Goal: Information Seeking & Learning: Learn about a topic

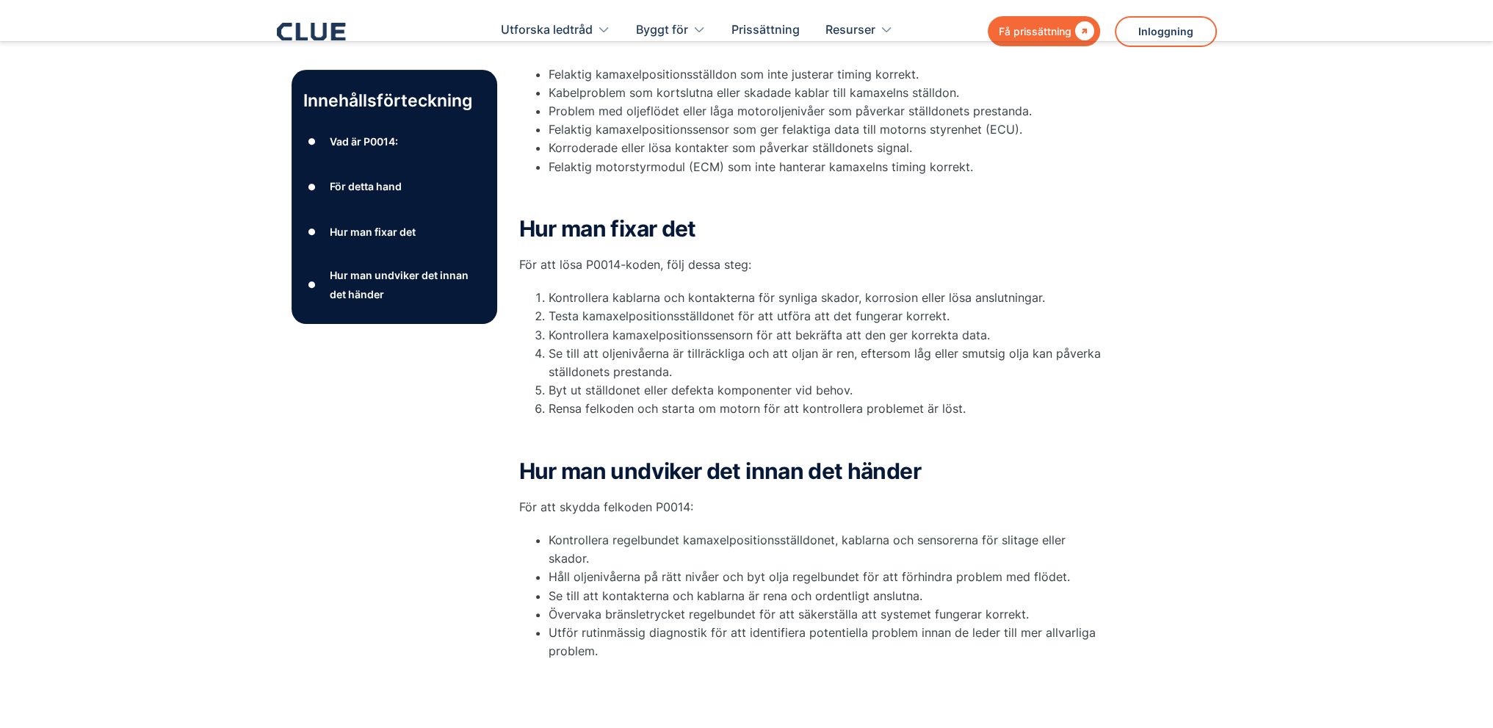
scroll to position [661, 0]
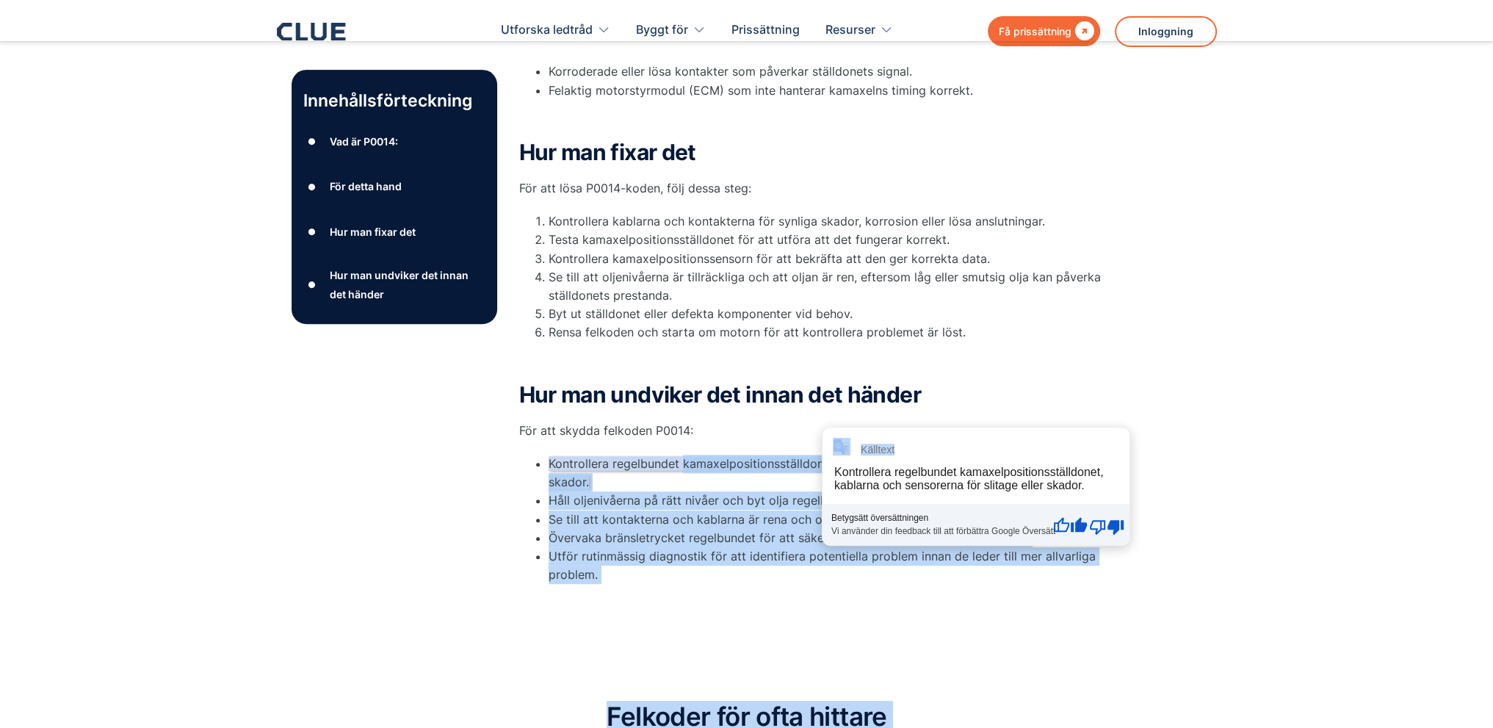
drag, startPoint x: 680, startPoint y: 466, endPoint x: 832, endPoint y: 461, distance: 151.4
click at [793, 443] on div "Hur man undviker det innan det händer För att skydda felkoden P0014: Kontroller…" at bounding box center [813, 484] width 588 height 202
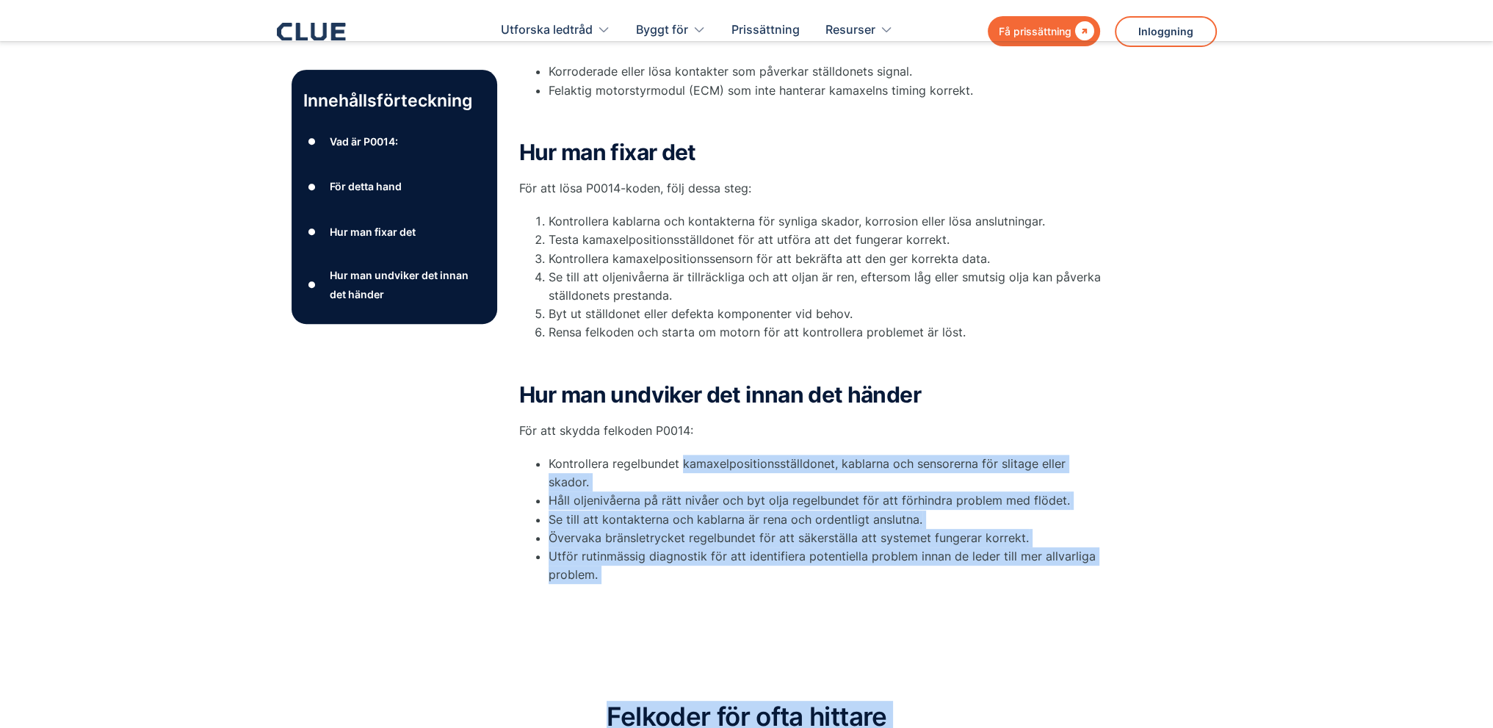
click at [690, 459] on font "Kontrollera regelbundet kamaxelpositionsställdonet, kablarna och sensorerna för…" at bounding box center [807, 472] width 517 height 33
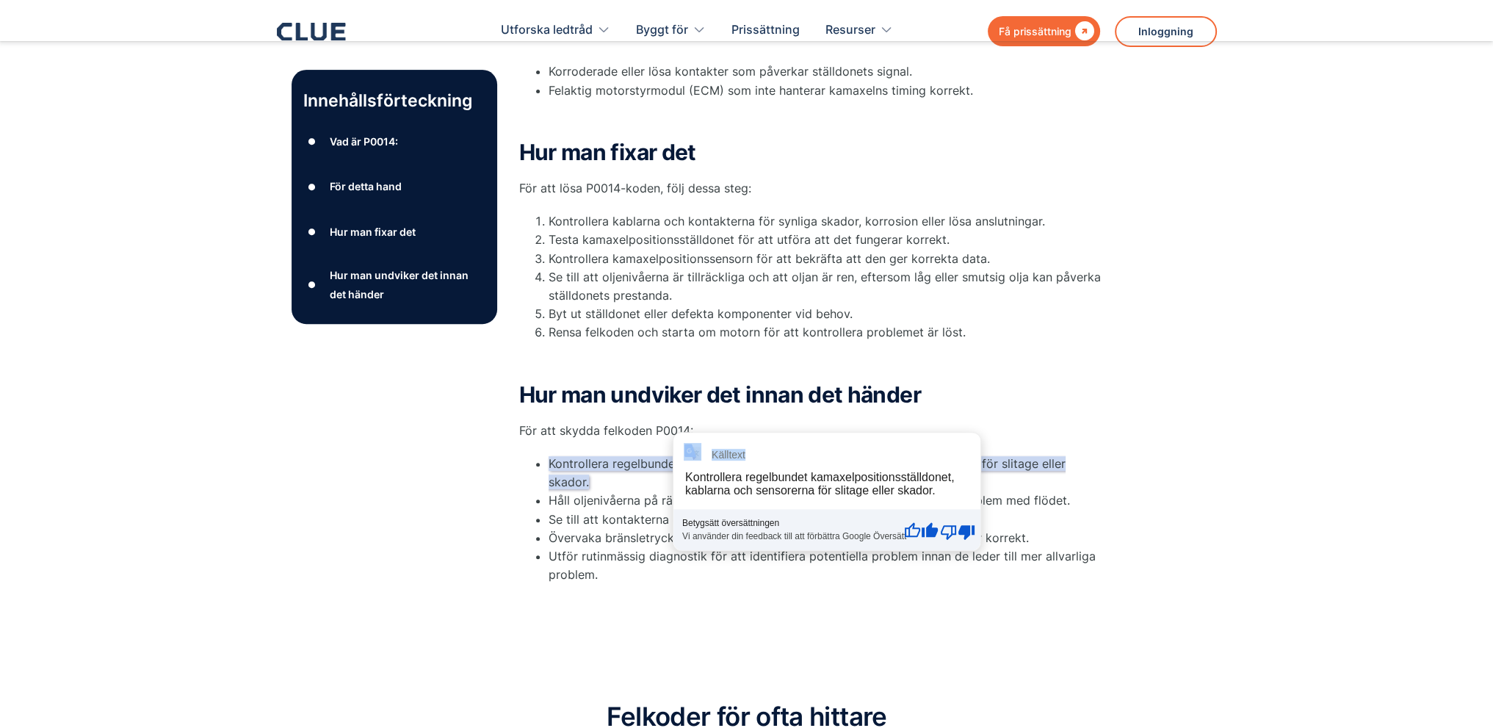
drag, startPoint x: 682, startPoint y: 466, endPoint x: 786, endPoint y: 461, distance: 103.7
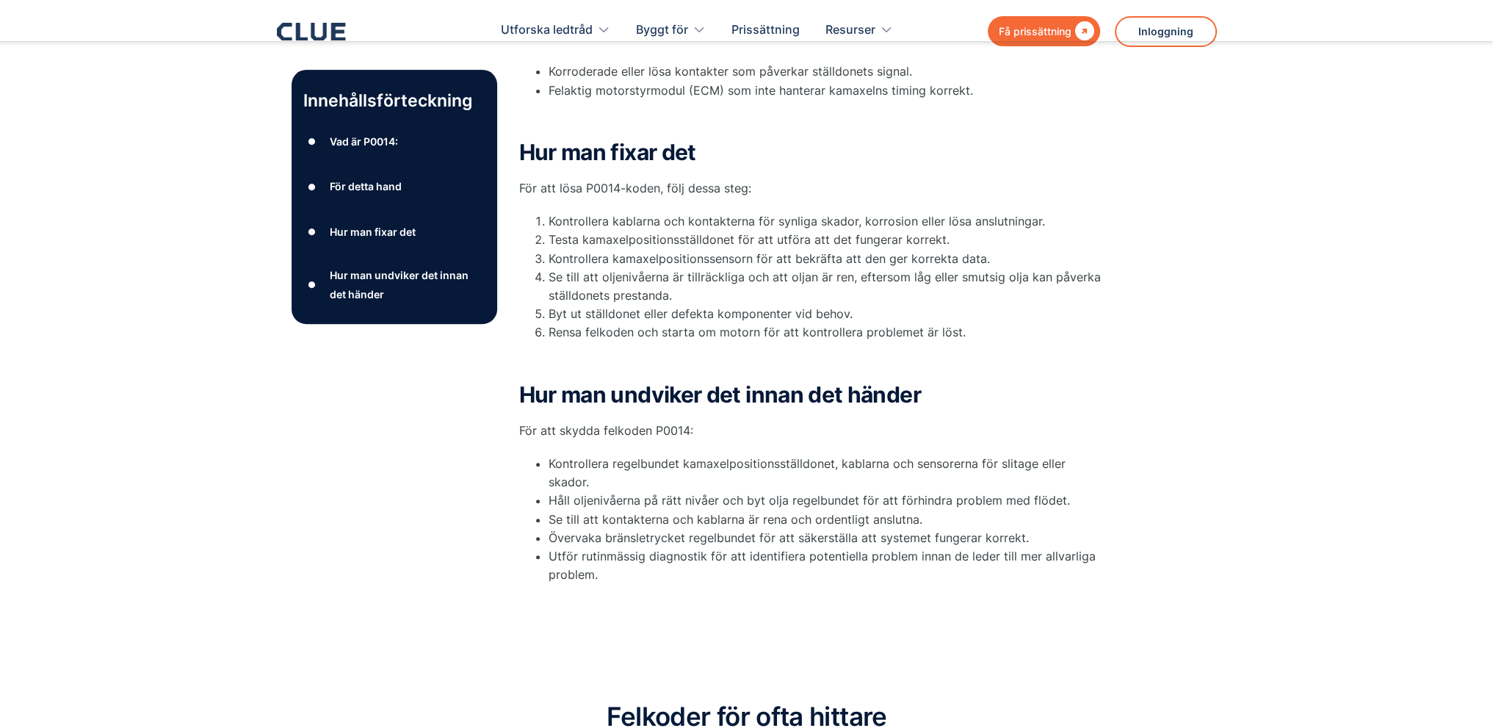
click at [793, 430] on p "För att skydda felkoden P0014:" at bounding box center [813, 431] width 588 height 18
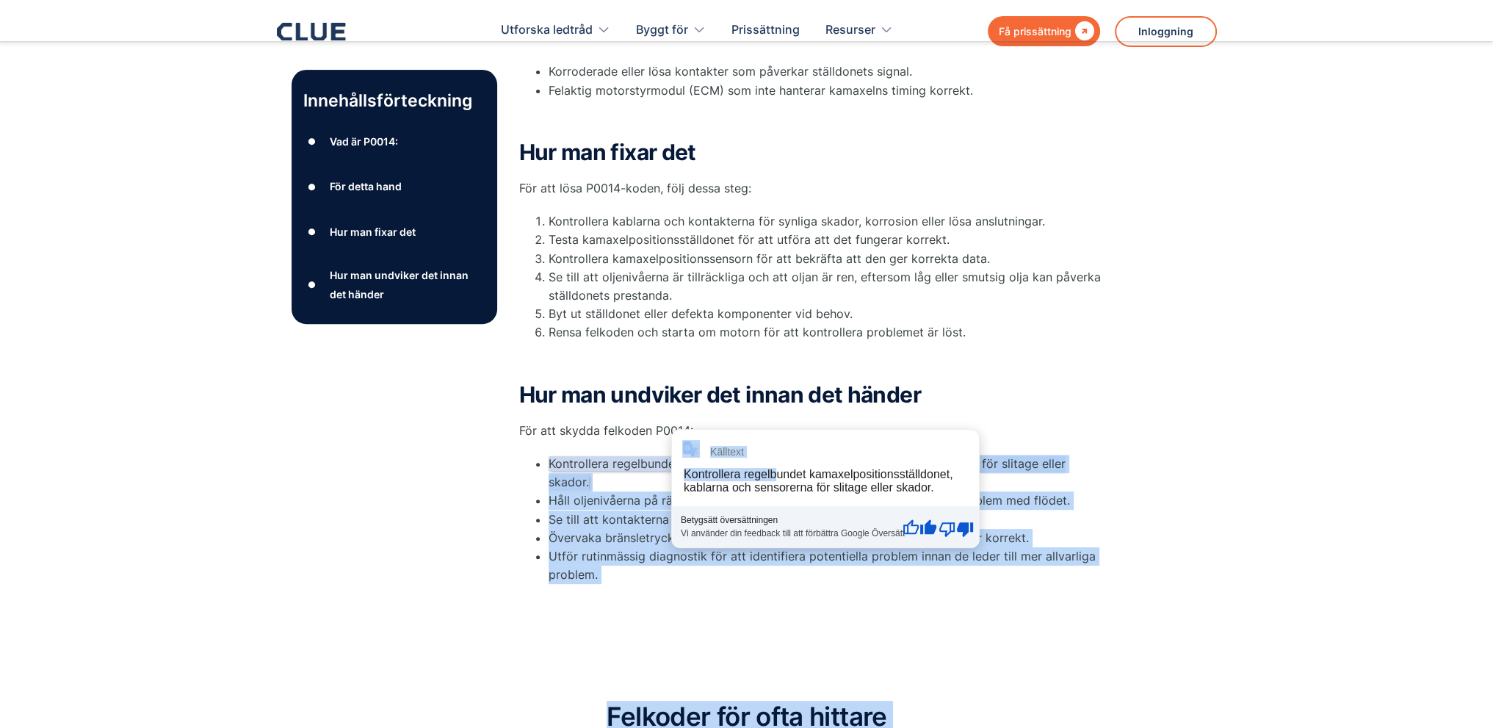
drag, startPoint x: 679, startPoint y: 462, endPoint x: 779, endPoint y: 463, distance: 99.2
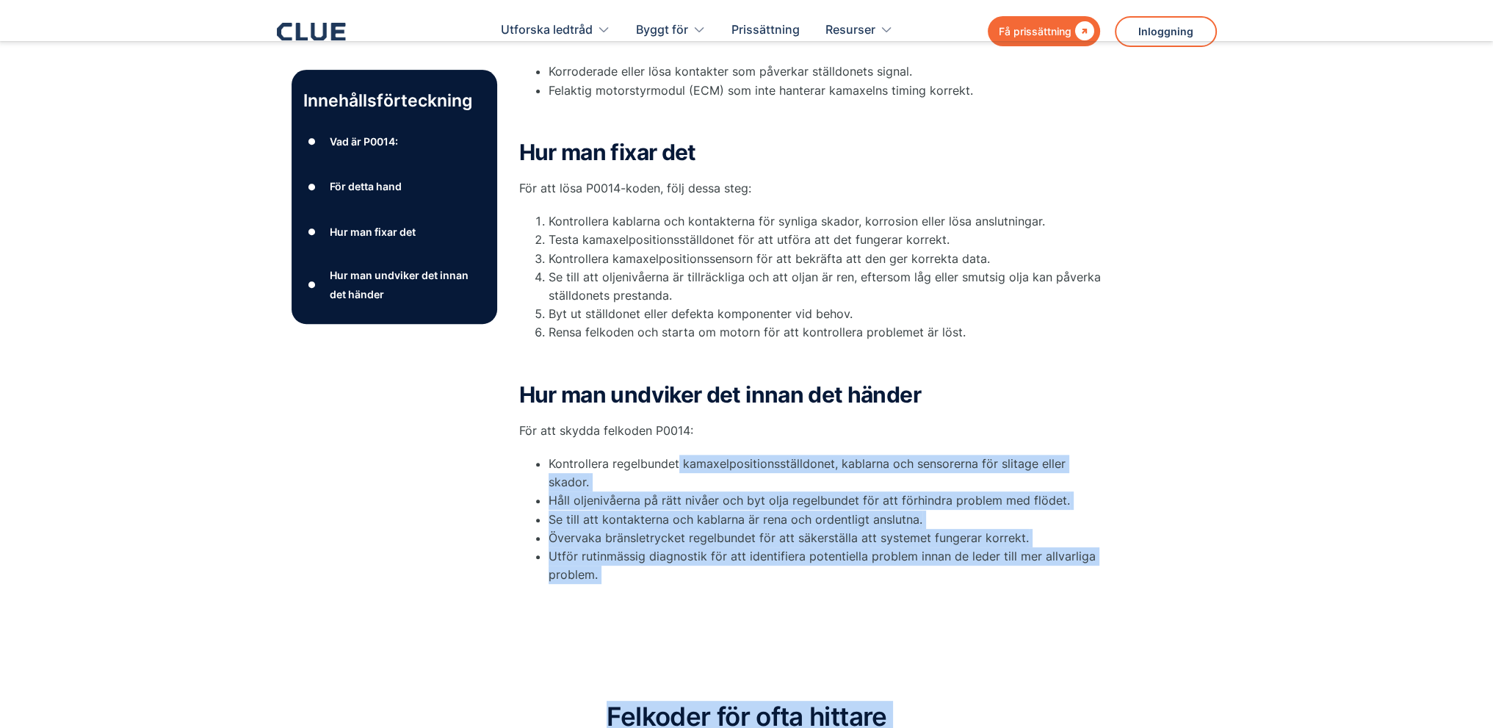
click at [736, 468] on font "Kontrollera regelbundet kamaxelpositionsställdonet, kablarna och sensorerna för…" at bounding box center [807, 472] width 517 height 33
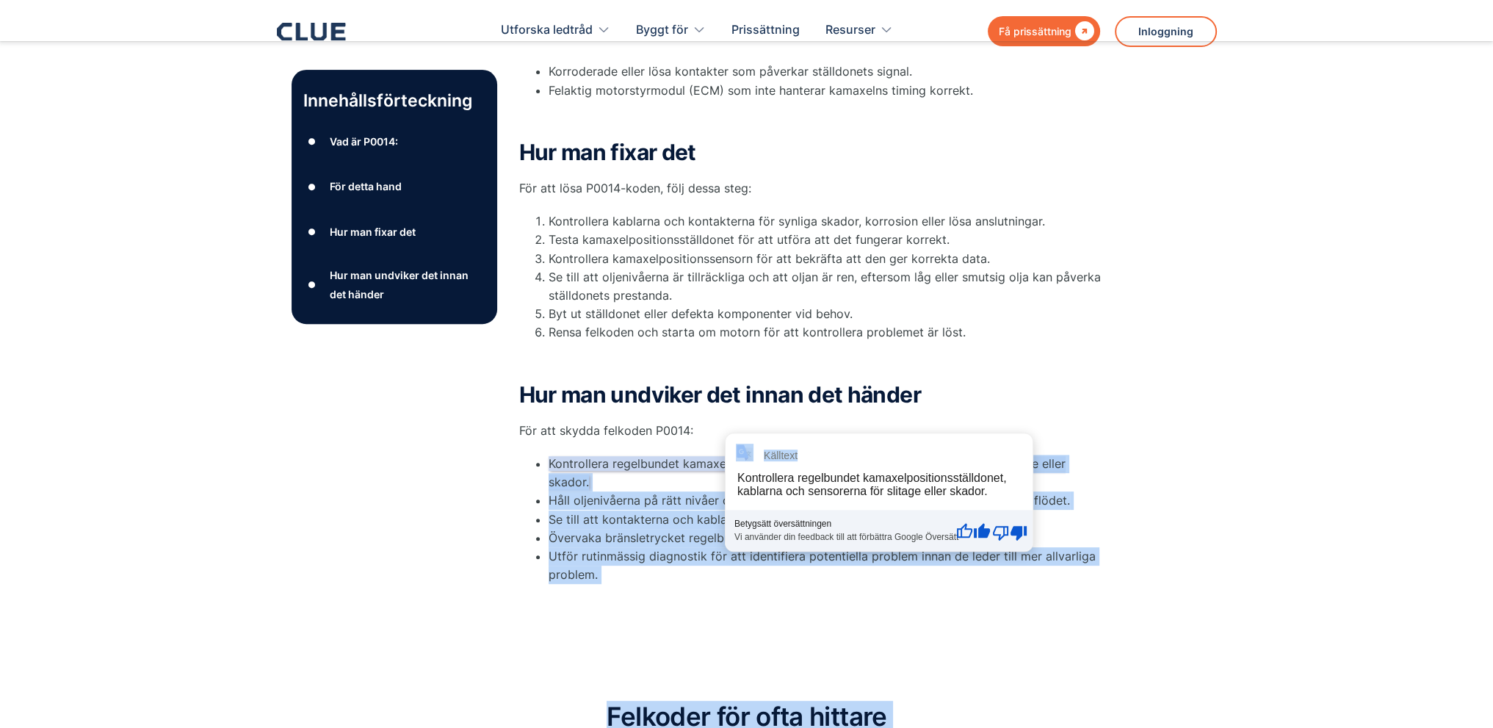
drag, startPoint x: 832, startPoint y: 465, endPoint x: 684, endPoint y: 467, distance: 147.7
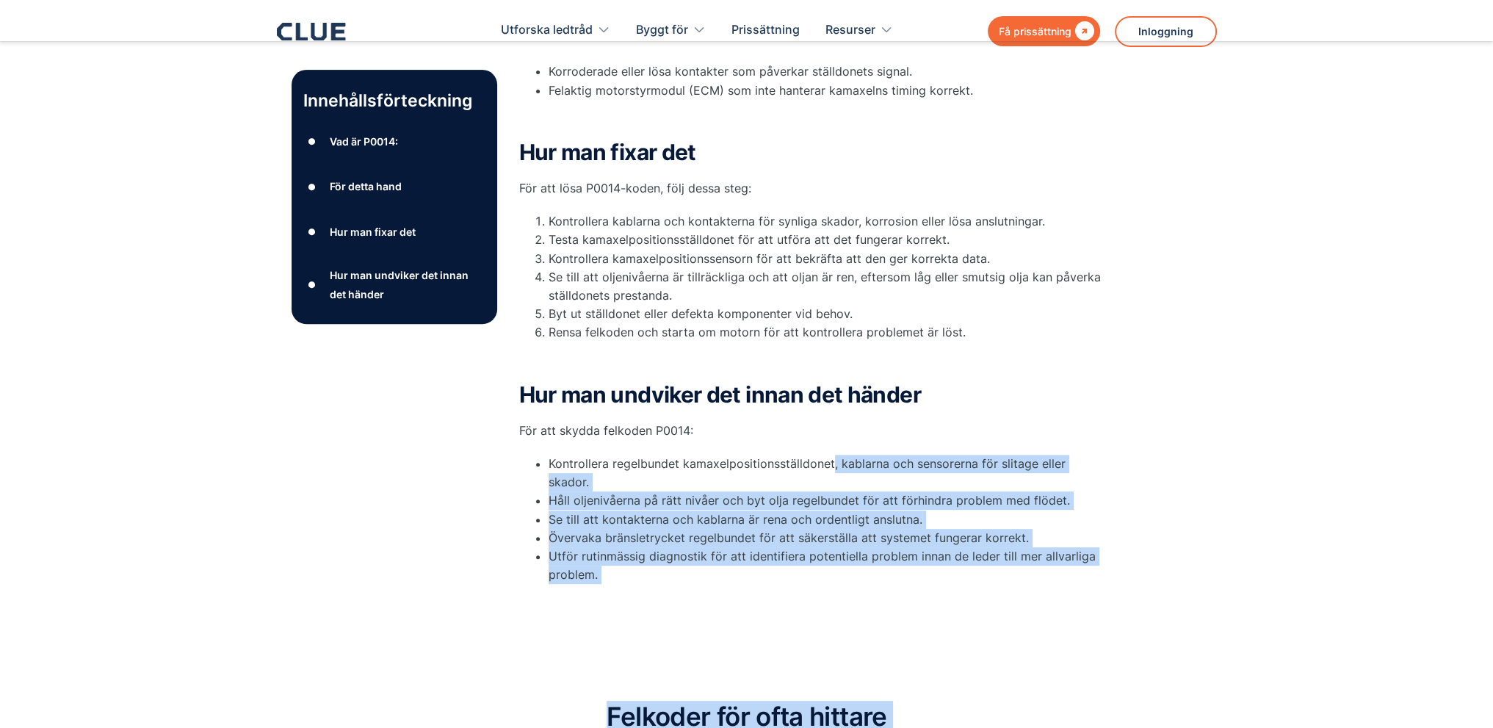
click at [758, 605] on div "Innehållsförteckning ● Vad är P0014: ● För detta hand ● Hur man fixar det ● Hur…" at bounding box center [746, 173] width 1493 height 953
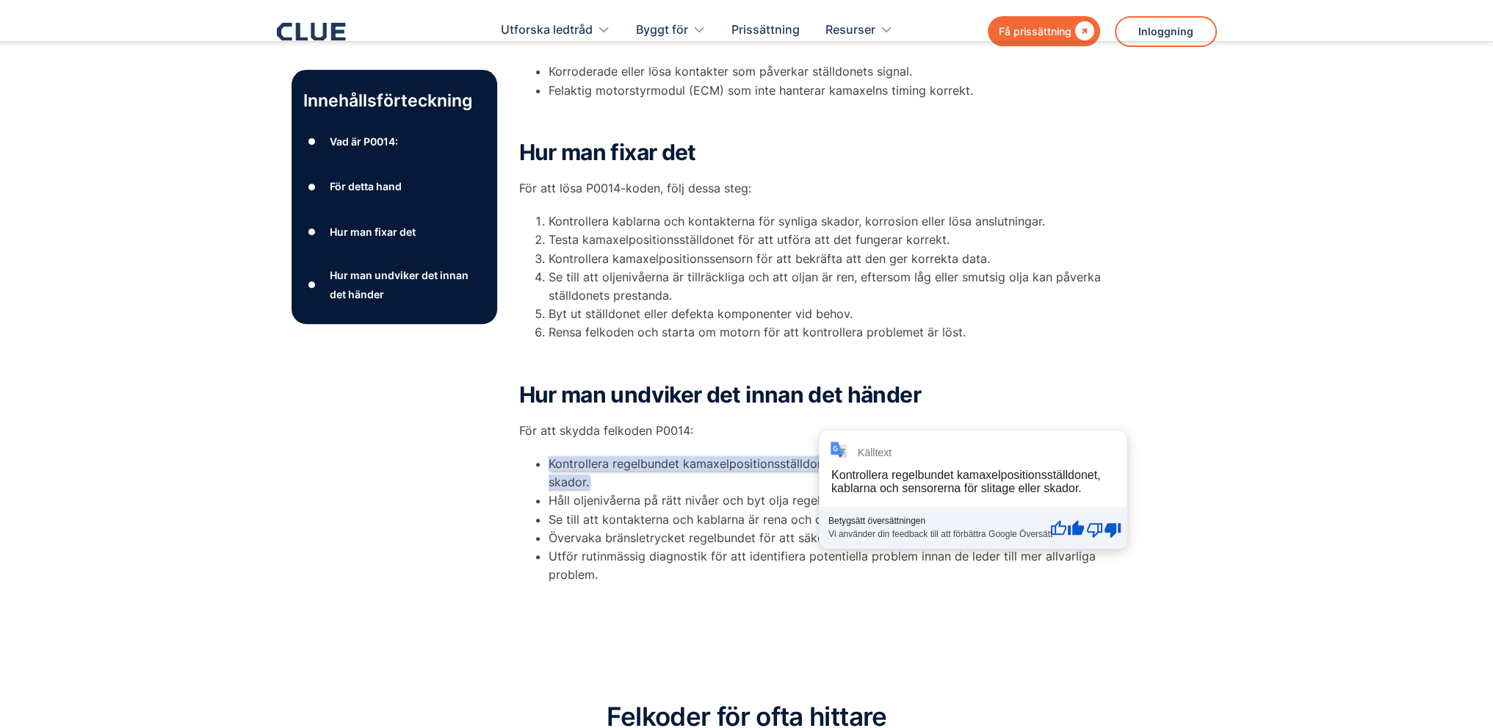
drag, startPoint x: 834, startPoint y: 462, endPoint x: 812, endPoint y: 468, distance: 22.8
click at [812, 468] on font "Kontrollera regelbundet kamaxelpositionsställdonet, kablarna och sensorerna för…" at bounding box center [807, 472] width 517 height 33
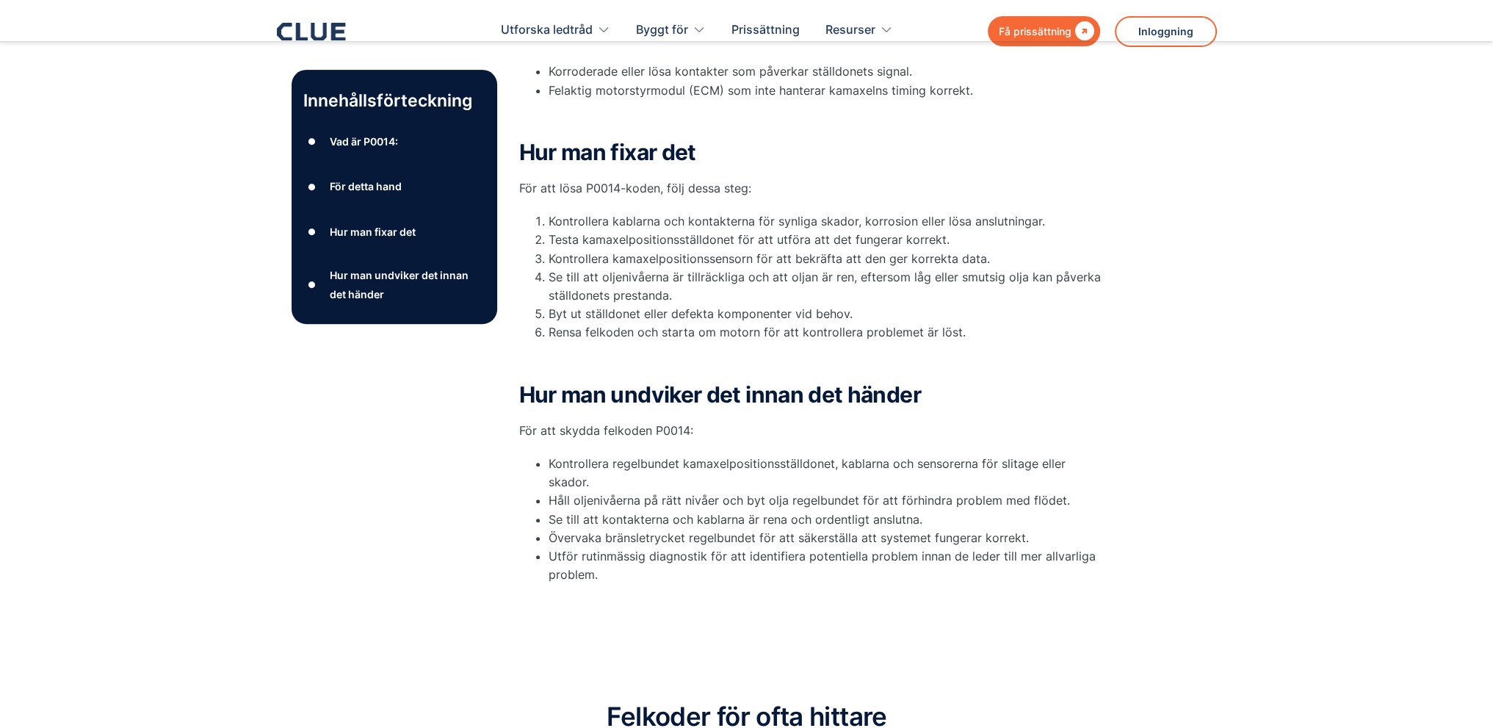
click at [767, 575] on div "Vad är P0014: P0014 är en generisk felkod ( DTC ) som indikerar ett problem med…" at bounding box center [813, 181] width 588 height 880
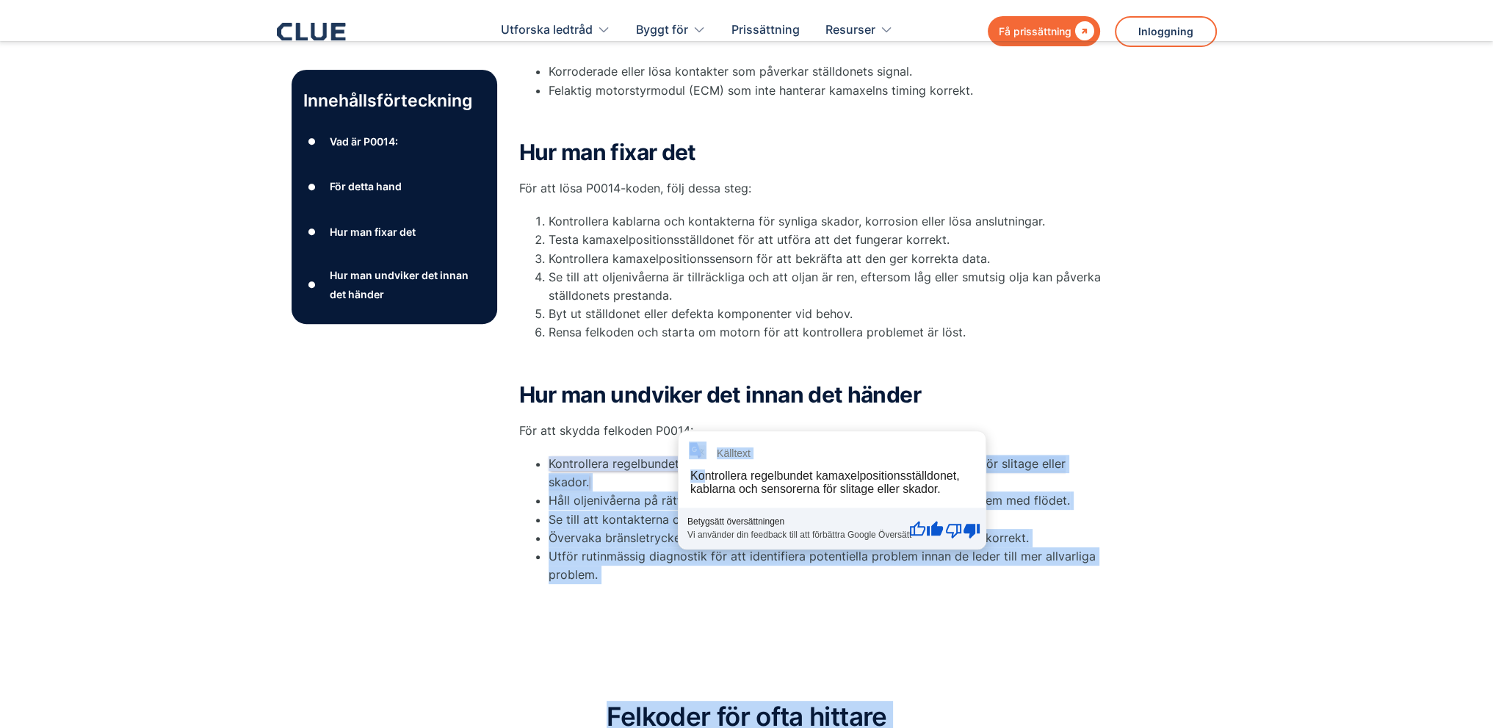
drag, startPoint x: 681, startPoint y: 463, endPoint x: 707, endPoint y: 464, distance: 25.7
click at [700, 594] on div "Vad är P0014: P0014 är en generisk felkod ( DTC ) som indikerar ett problem med…" at bounding box center [813, 181] width 588 height 880
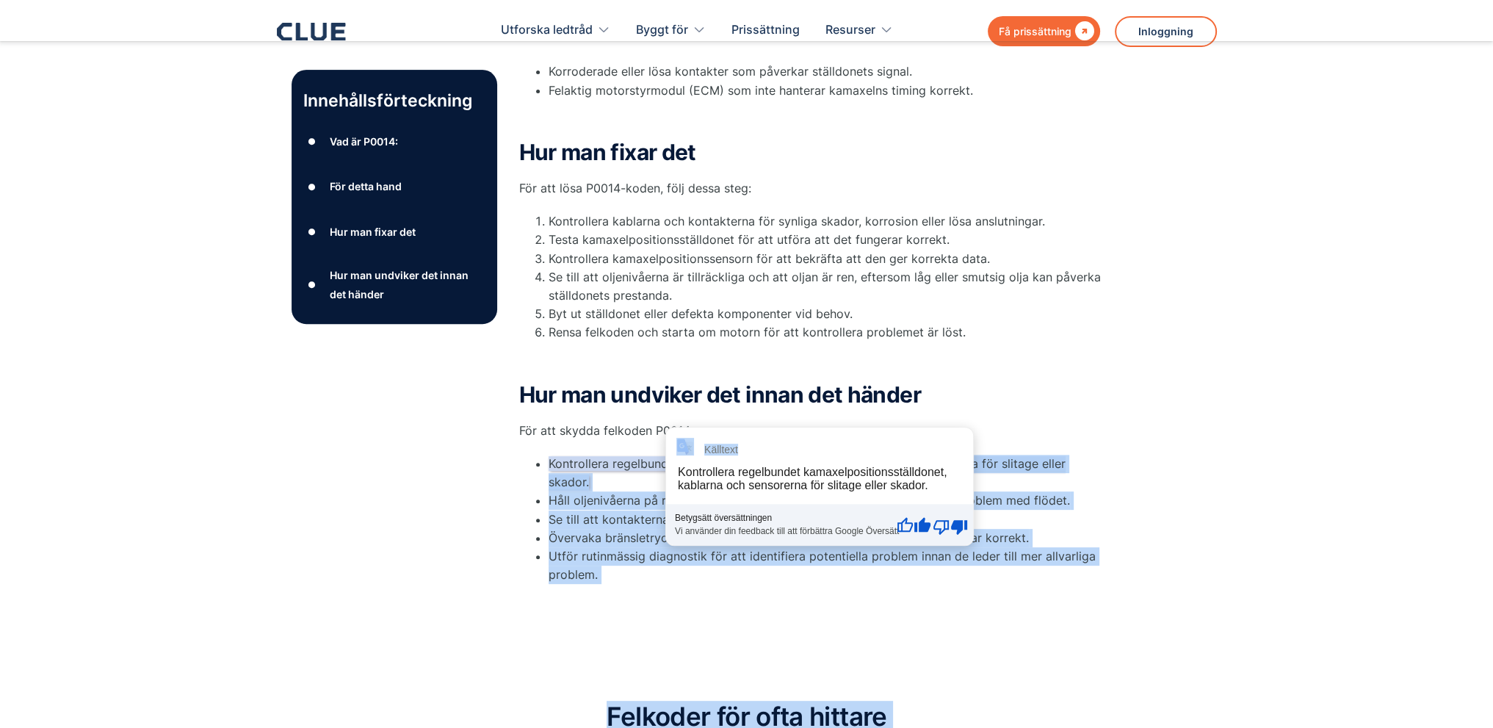
drag, startPoint x: 832, startPoint y: 461, endPoint x: 681, endPoint y: 463, distance: 151.3
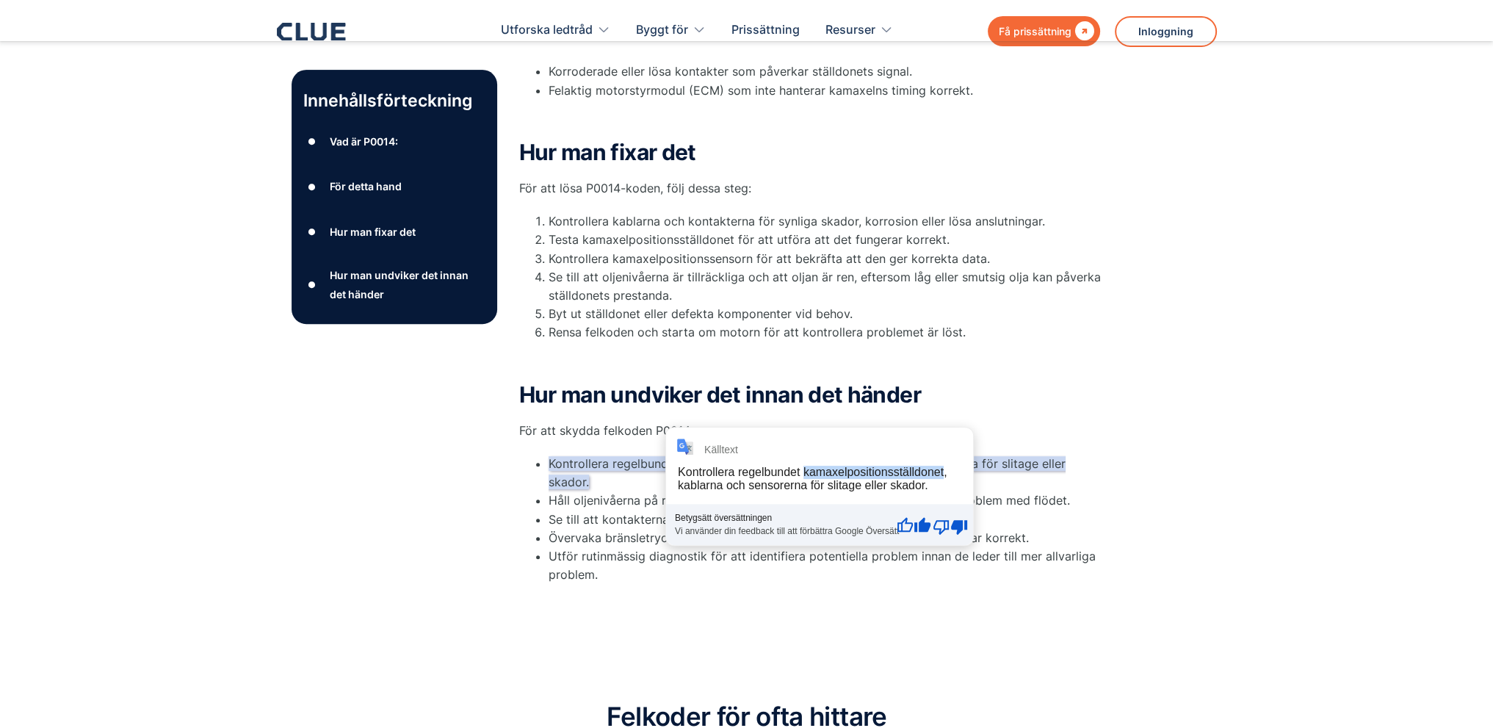
drag, startPoint x: 802, startPoint y: 473, endPoint x: 943, endPoint y: 472, distance: 141.0
click at [943, 472] on div "Kontrollera regelbundet kamaxelpositionsställdonet, kablarna och sensorerna för…" at bounding box center [812, 479] width 269 height 26
copy div "kamaxelpositionsställdonet"
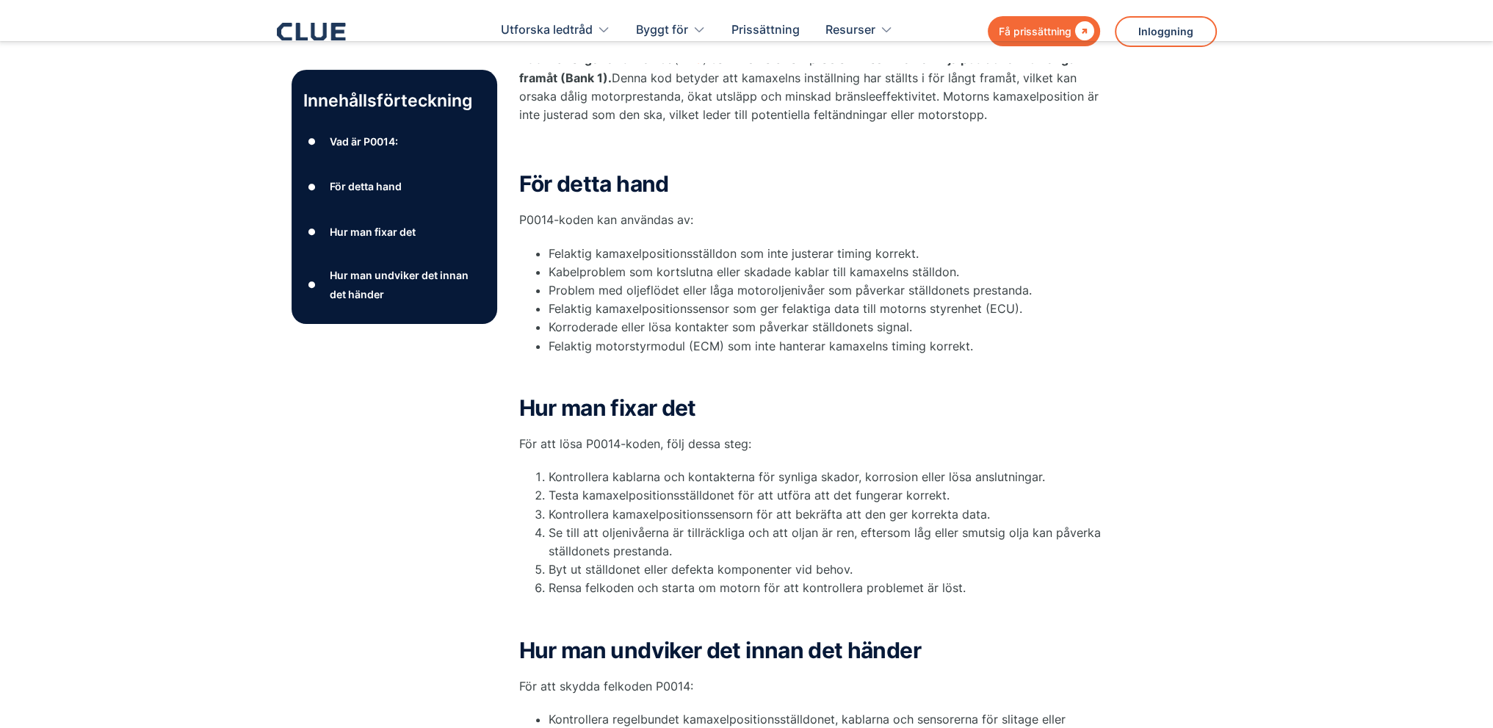
scroll to position [0, 0]
